Goal: Task Accomplishment & Management: Manage account settings

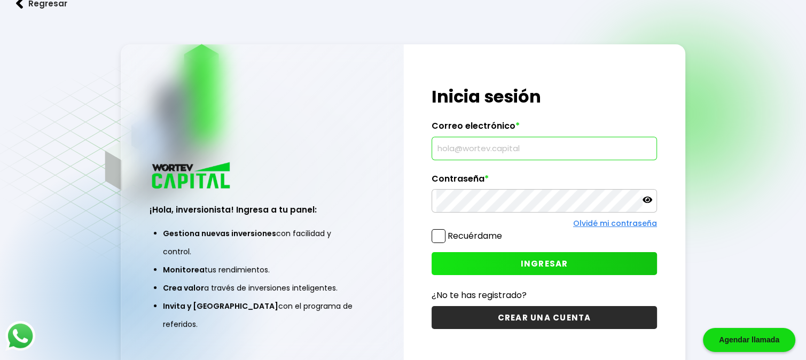
click at [504, 151] on input "text" at bounding box center [544, 148] width 216 height 22
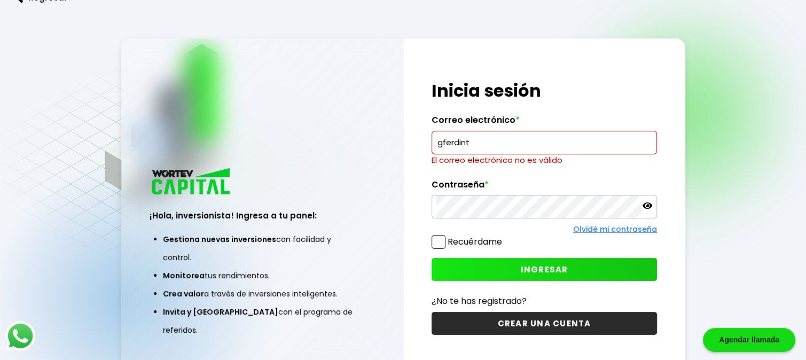
click at [162, 37] on img at bounding box center [216, 157] width 443 height 261
click at [518, 139] on input "gferdint" at bounding box center [544, 142] width 216 height 22
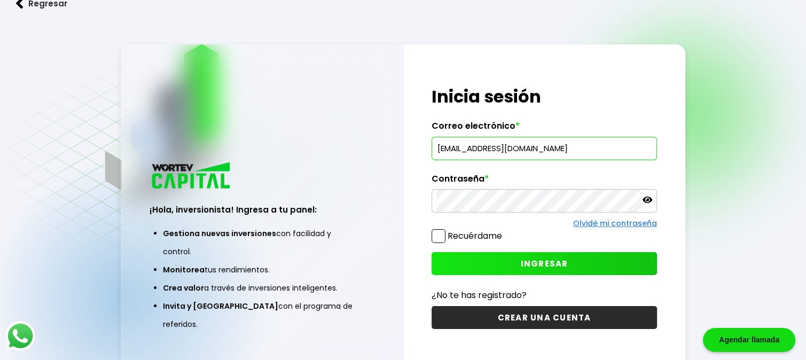
type input "[EMAIL_ADDRESS][DOMAIN_NAME]"
click at [524, 270] on button "INGRESAR" at bounding box center [543, 263] width 225 height 23
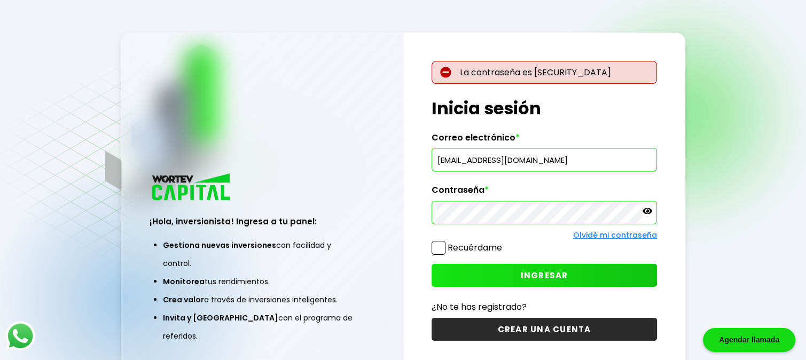
click at [517, 271] on button "INGRESAR" at bounding box center [543, 275] width 225 height 23
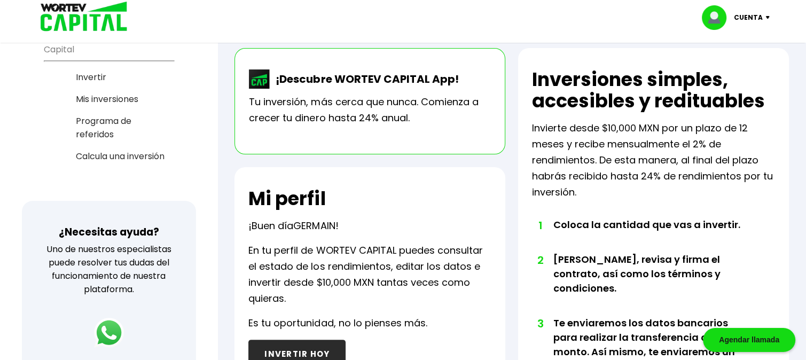
scroll to position [217, 0]
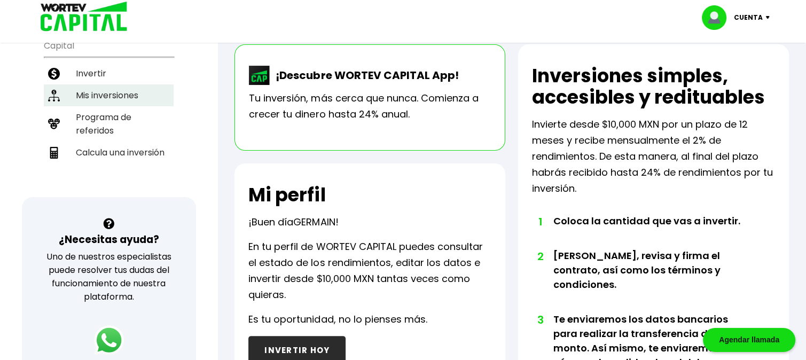
click at [105, 92] on li "Mis inversiones" at bounding box center [109, 95] width 130 height 22
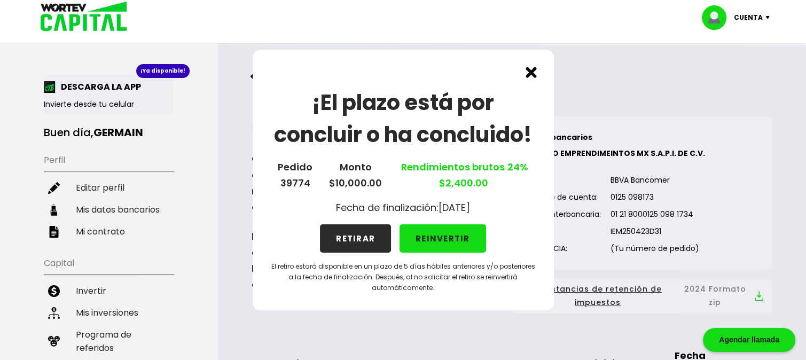
click at [349, 241] on button "RETIRAR" at bounding box center [355, 238] width 71 height 28
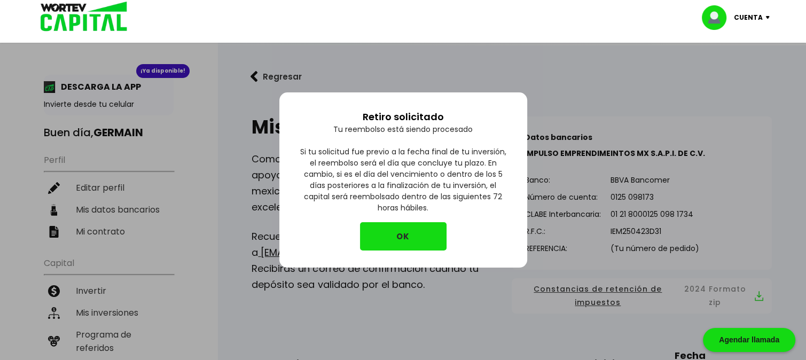
click at [408, 228] on button "OK" at bounding box center [403, 236] width 87 height 28
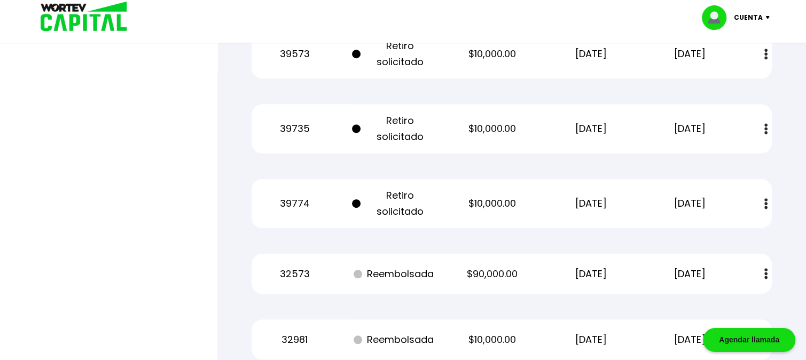
scroll to position [619, 0]
